Goal: Information Seeking & Learning: Learn about a topic

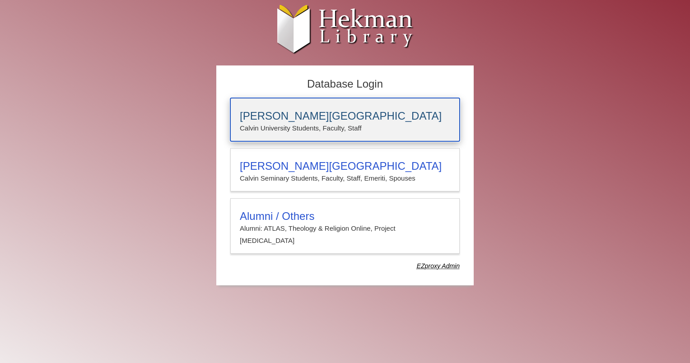
click at [285, 114] on h3 "[PERSON_NAME][GEOGRAPHIC_DATA]" at bounding box center [345, 116] width 210 height 13
click at [267, 125] on p "Calvin University Students, Faculty, Staff" at bounding box center [345, 128] width 210 height 12
click at [303, 118] on h3 "[PERSON_NAME][GEOGRAPHIC_DATA]" at bounding box center [345, 116] width 210 height 13
